Goal: Download file/media

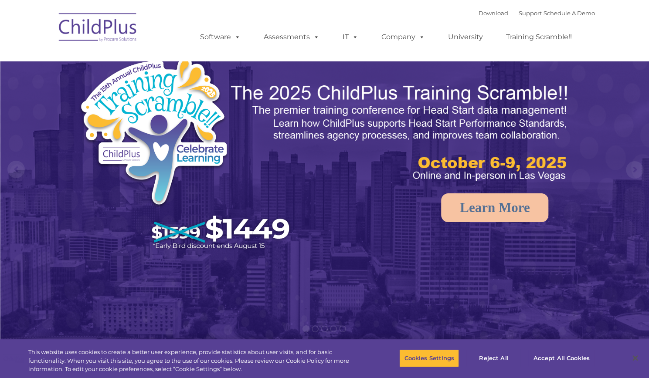
select select "MEDIUM"
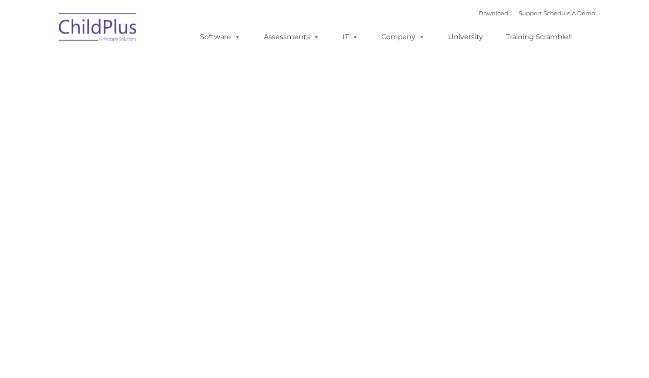
type input ""
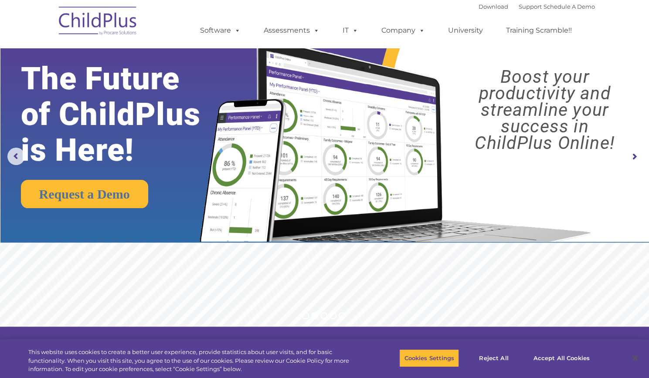
click at [105, 23] on img at bounding box center [97, 22] width 87 height 44
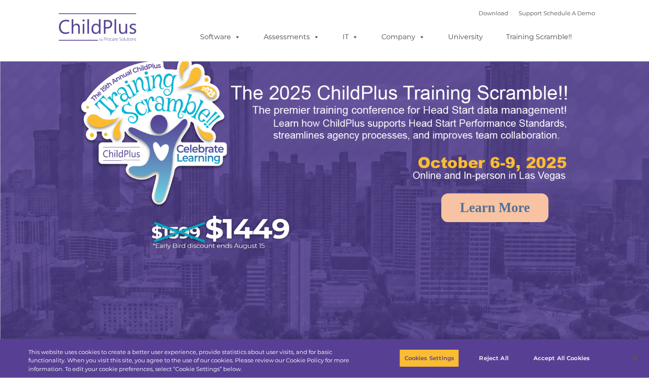
select select "MEDIUM"
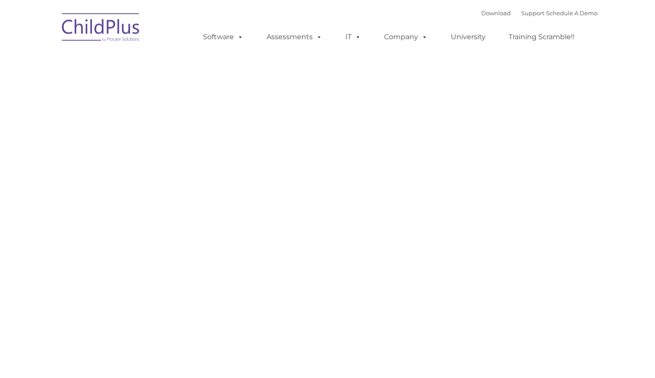
type input ""
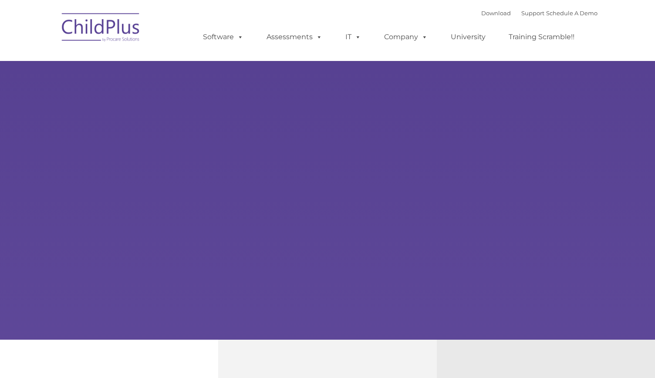
type input ""
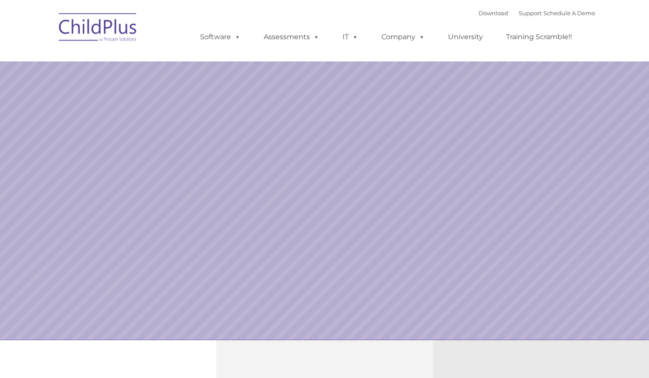
select select "MEDIUM"
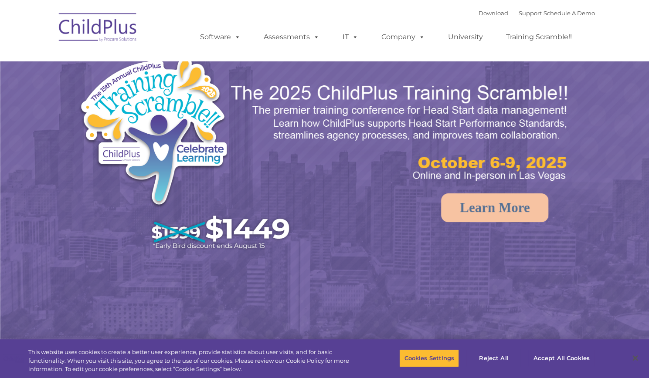
select select "MEDIUM"
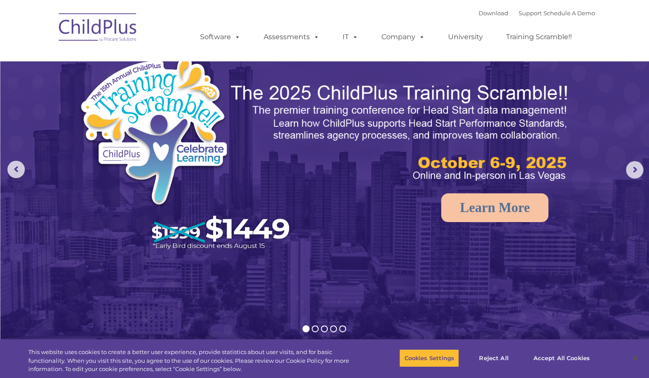
click at [103, 31] on img at bounding box center [97, 29] width 87 height 44
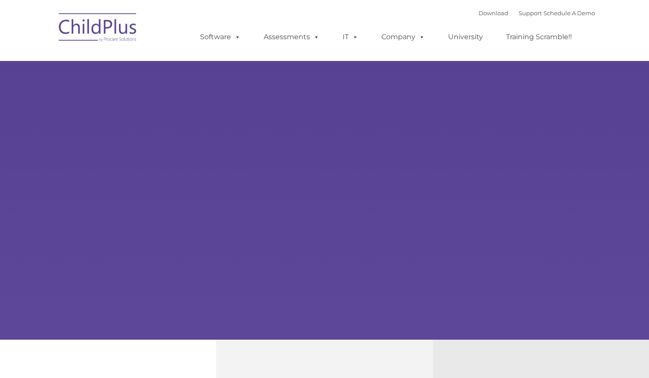
type input ""
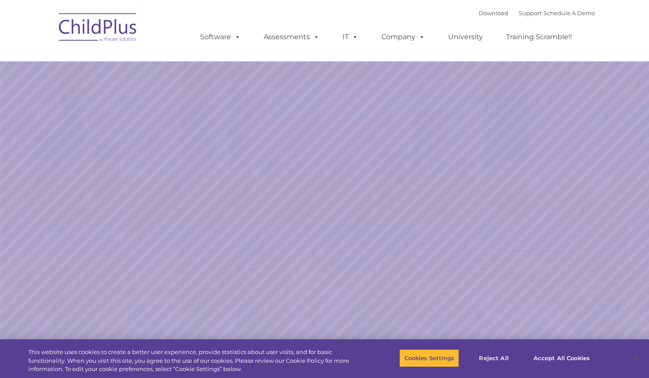
select select "MEDIUM"
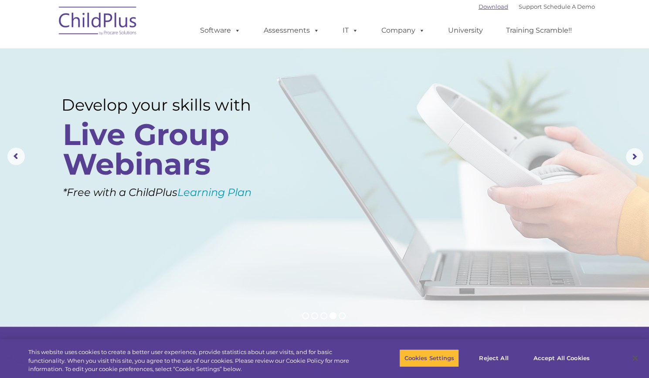
click at [478, 7] on link "Download" at bounding box center [493, 6] width 30 height 7
